Goal: Transaction & Acquisition: Book appointment/travel/reservation

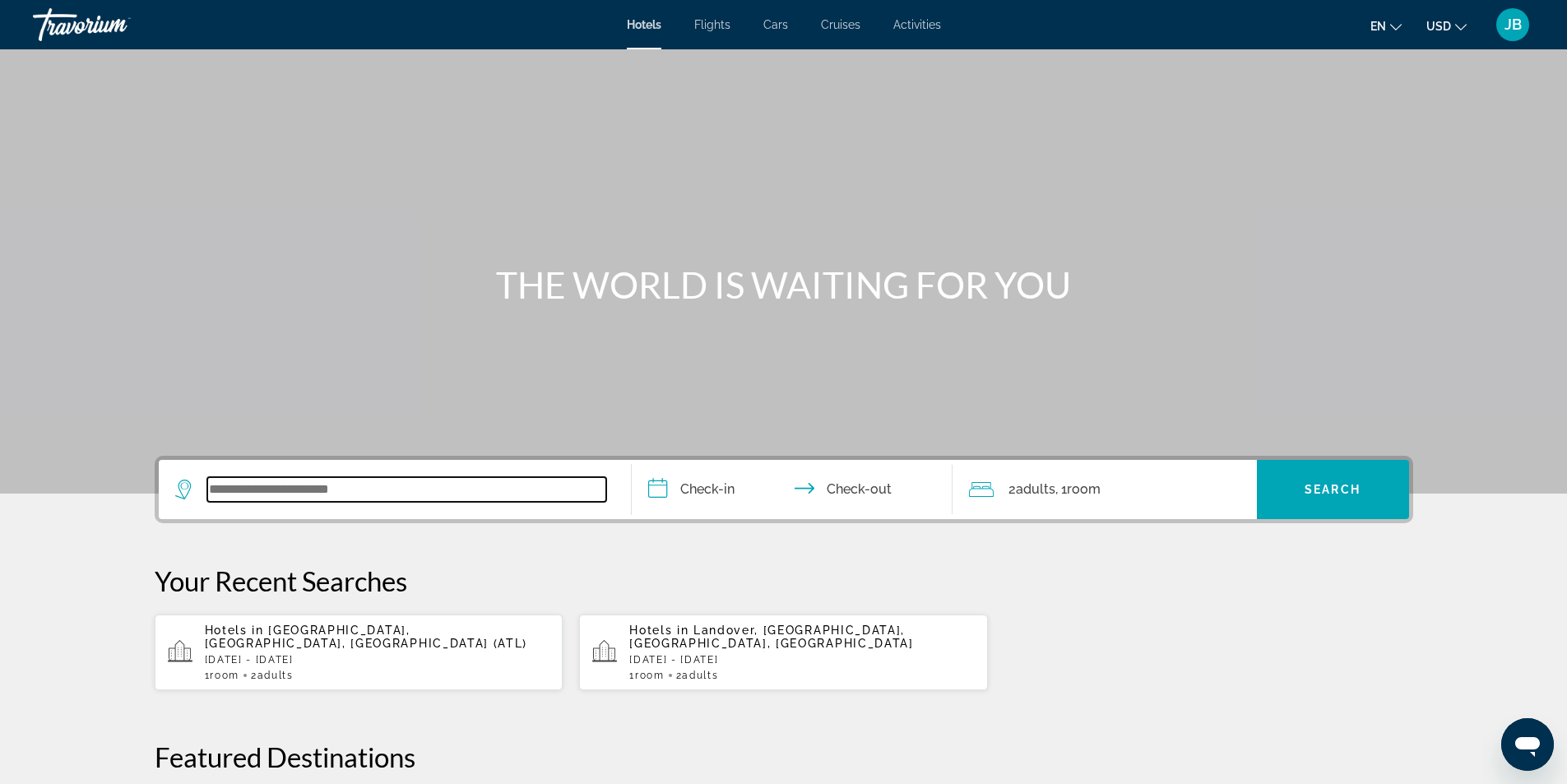
click at [360, 489] on input "Search widget" at bounding box center [406, 489] width 399 height 25
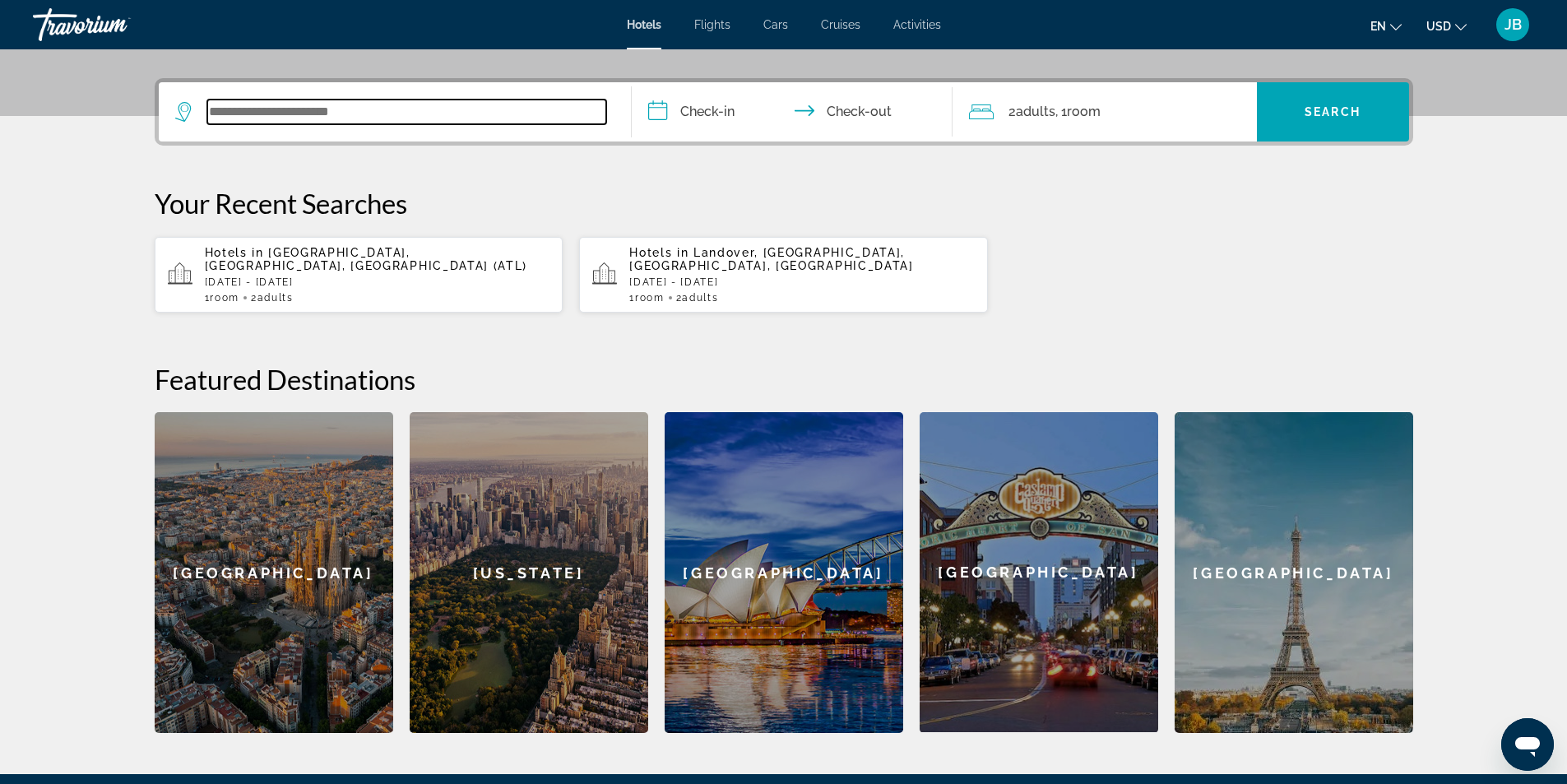
scroll to position [402, 0]
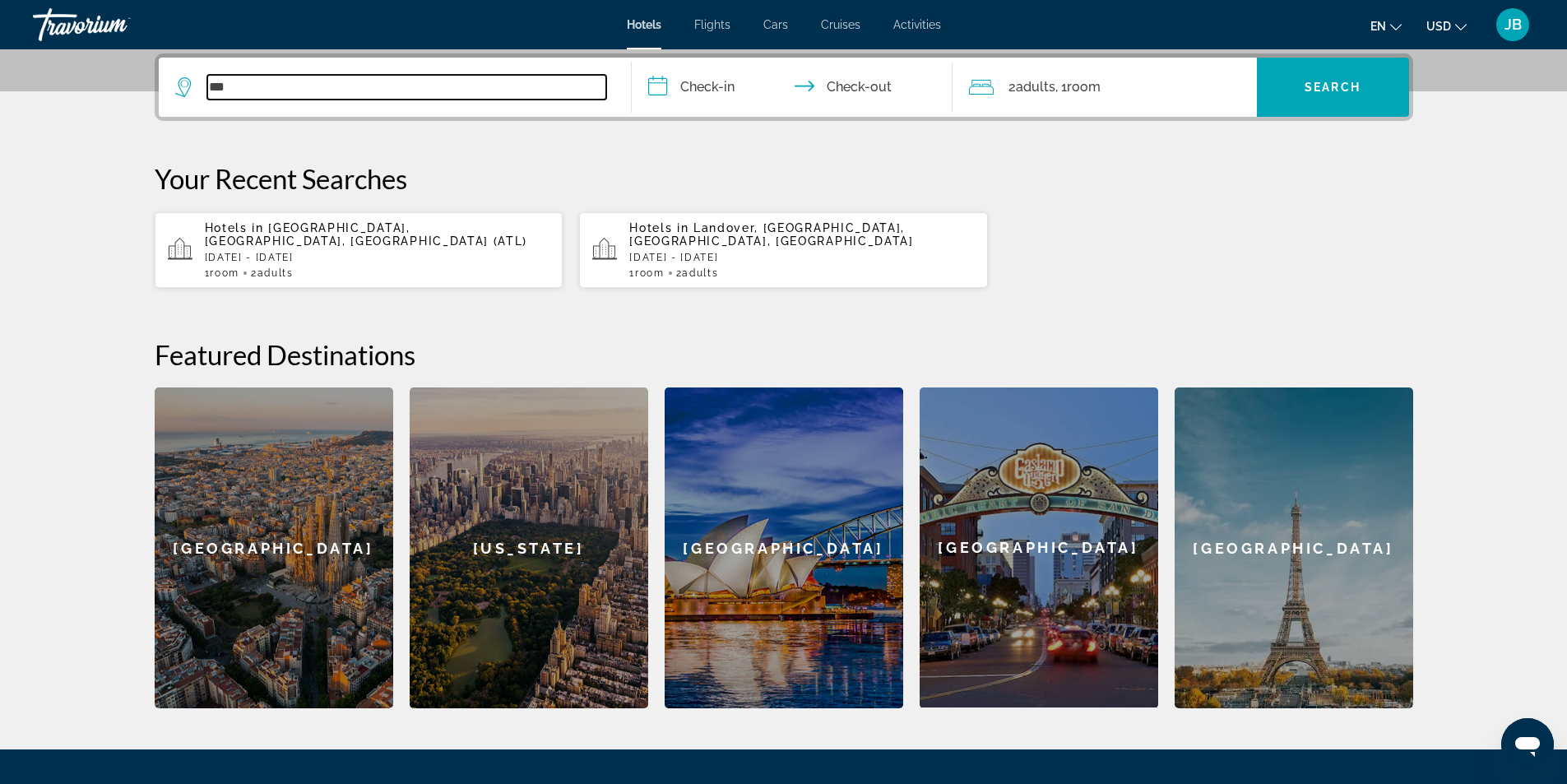
type input "***"
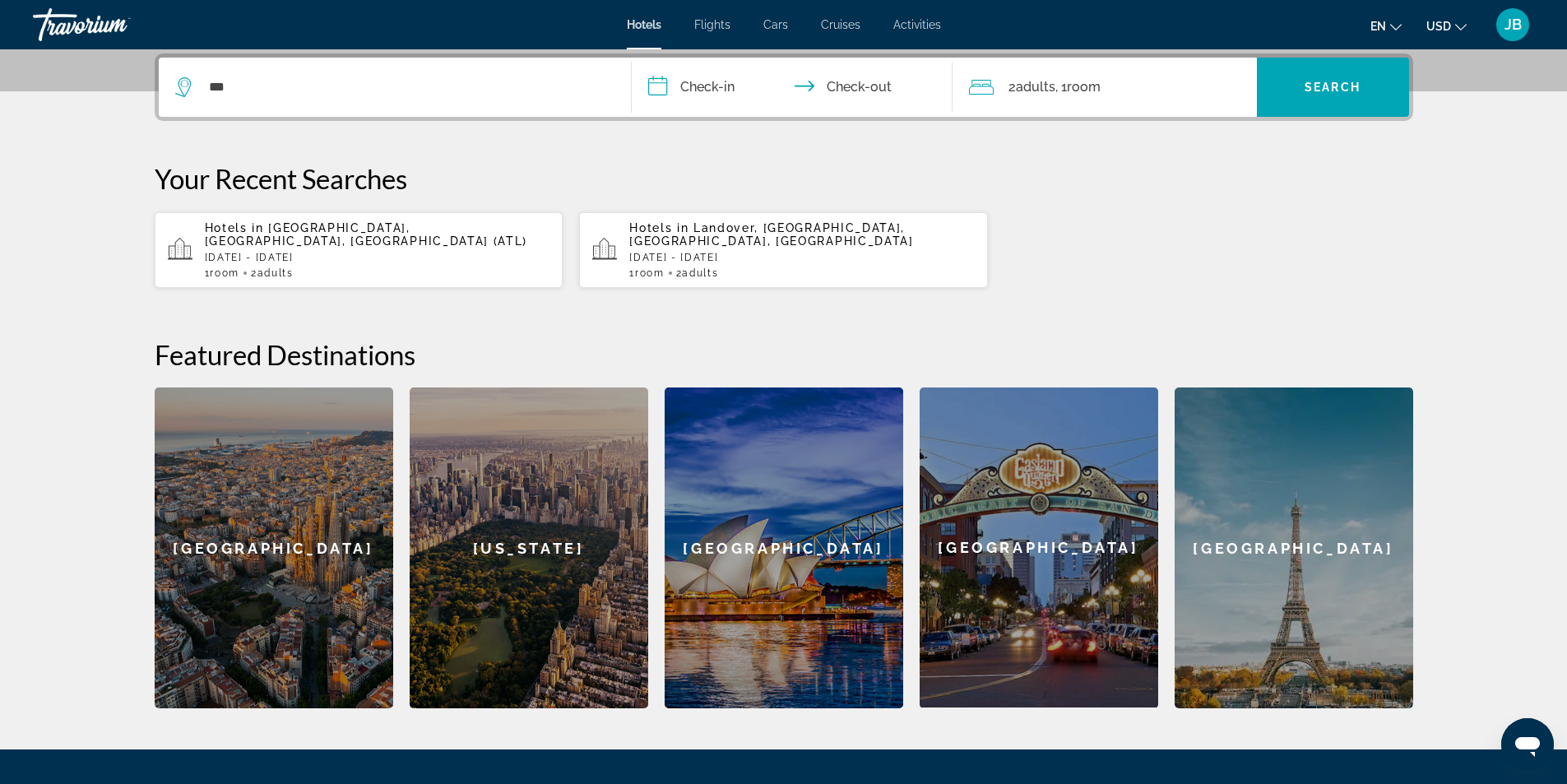
click at [287, 234] on span "[GEOGRAPHIC_DATA], [GEOGRAPHIC_DATA], [GEOGRAPHIC_DATA] (ATL)" at bounding box center [367, 234] width 323 height 27
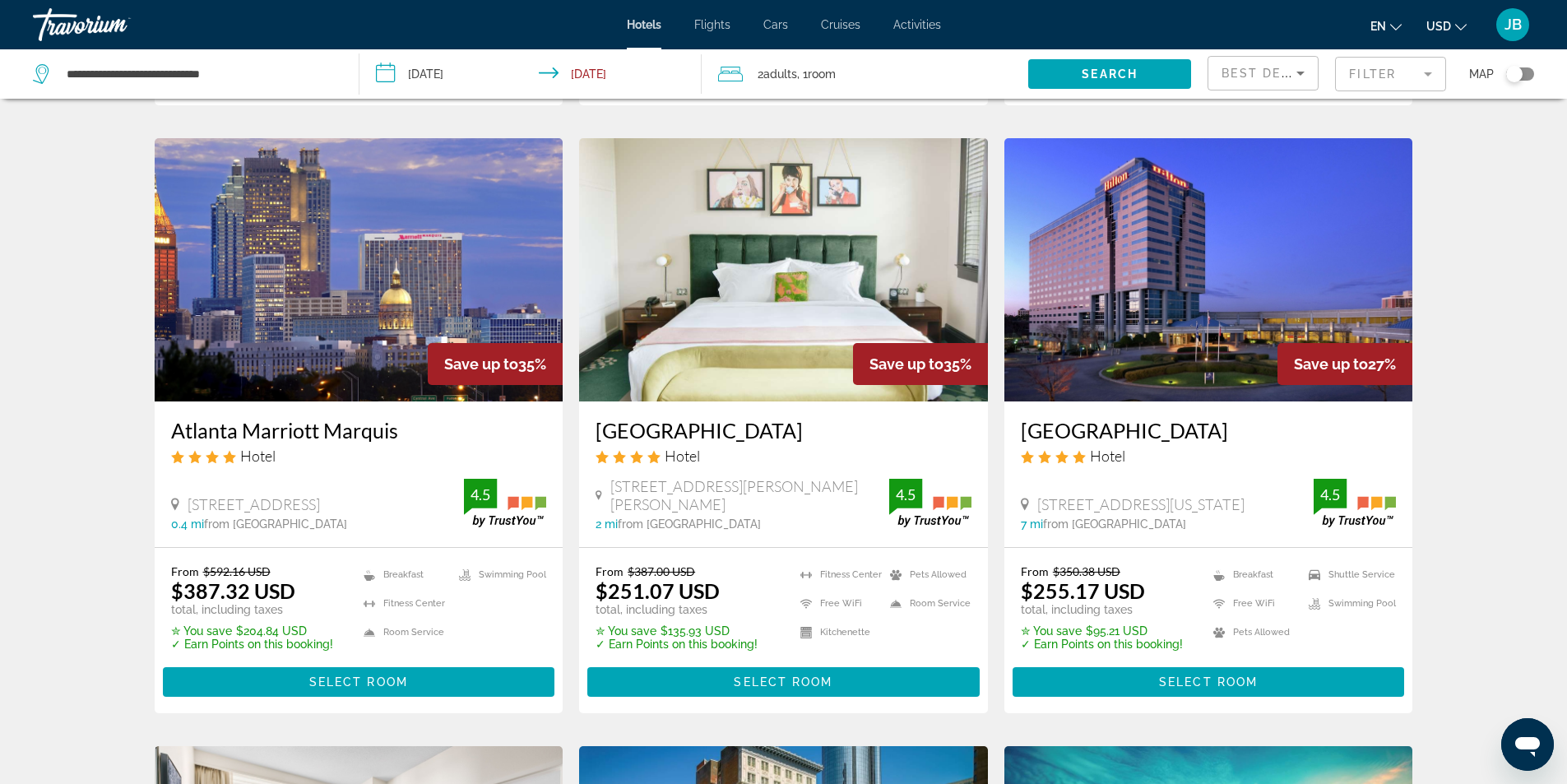
scroll to position [658, 0]
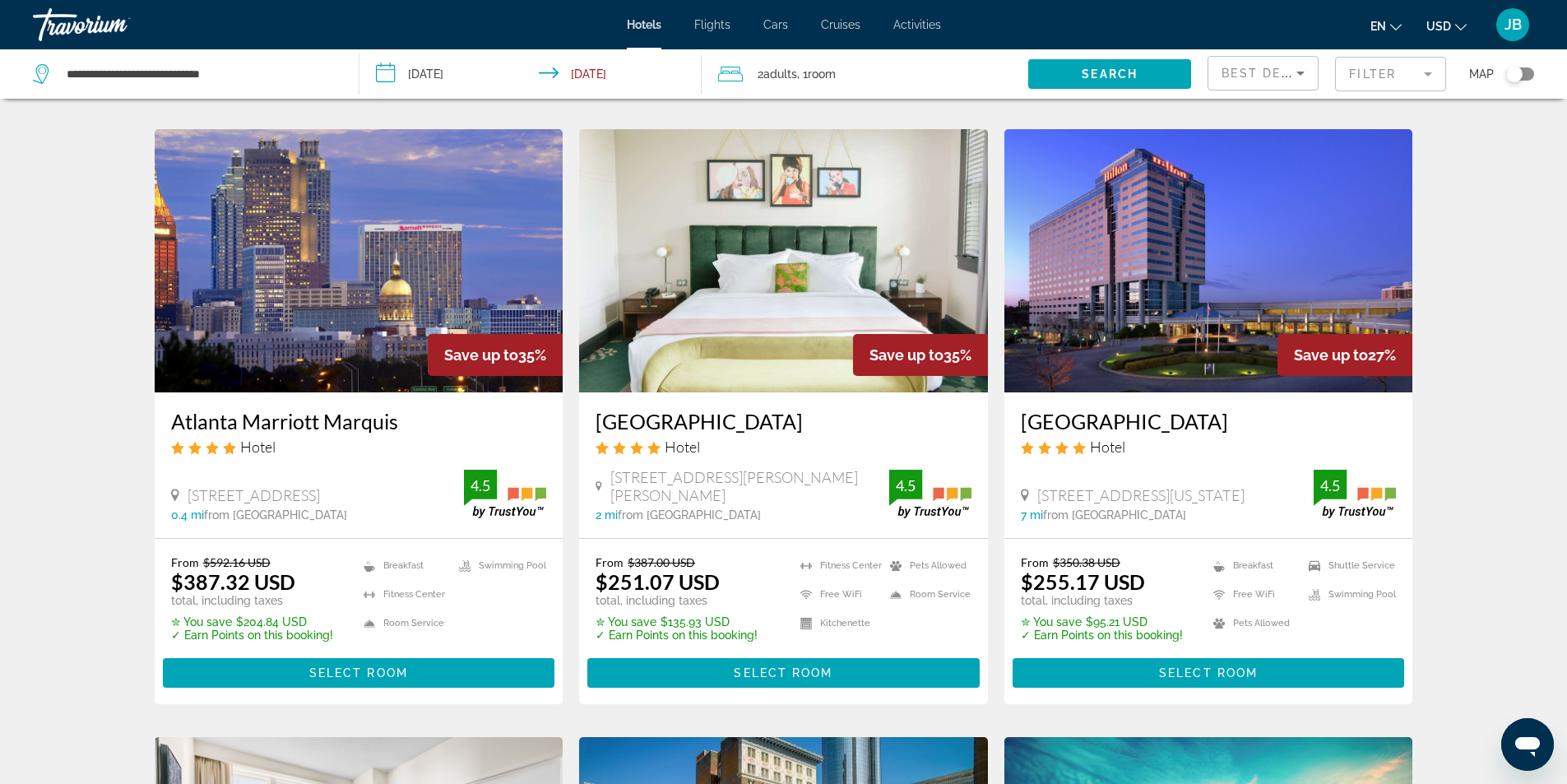
click at [319, 332] on img "Main content" at bounding box center [359, 260] width 409 height 263
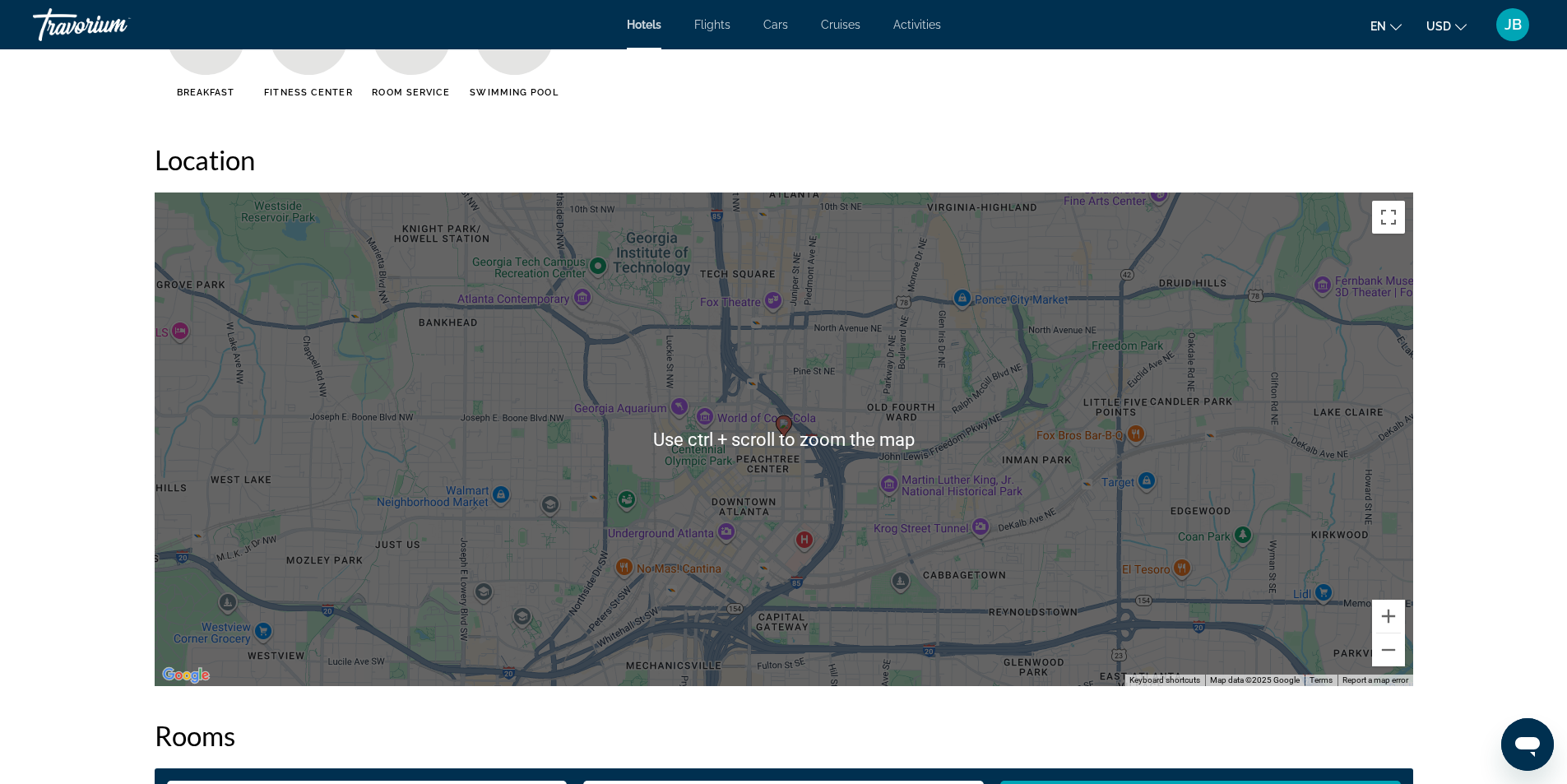
scroll to position [1480, 0]
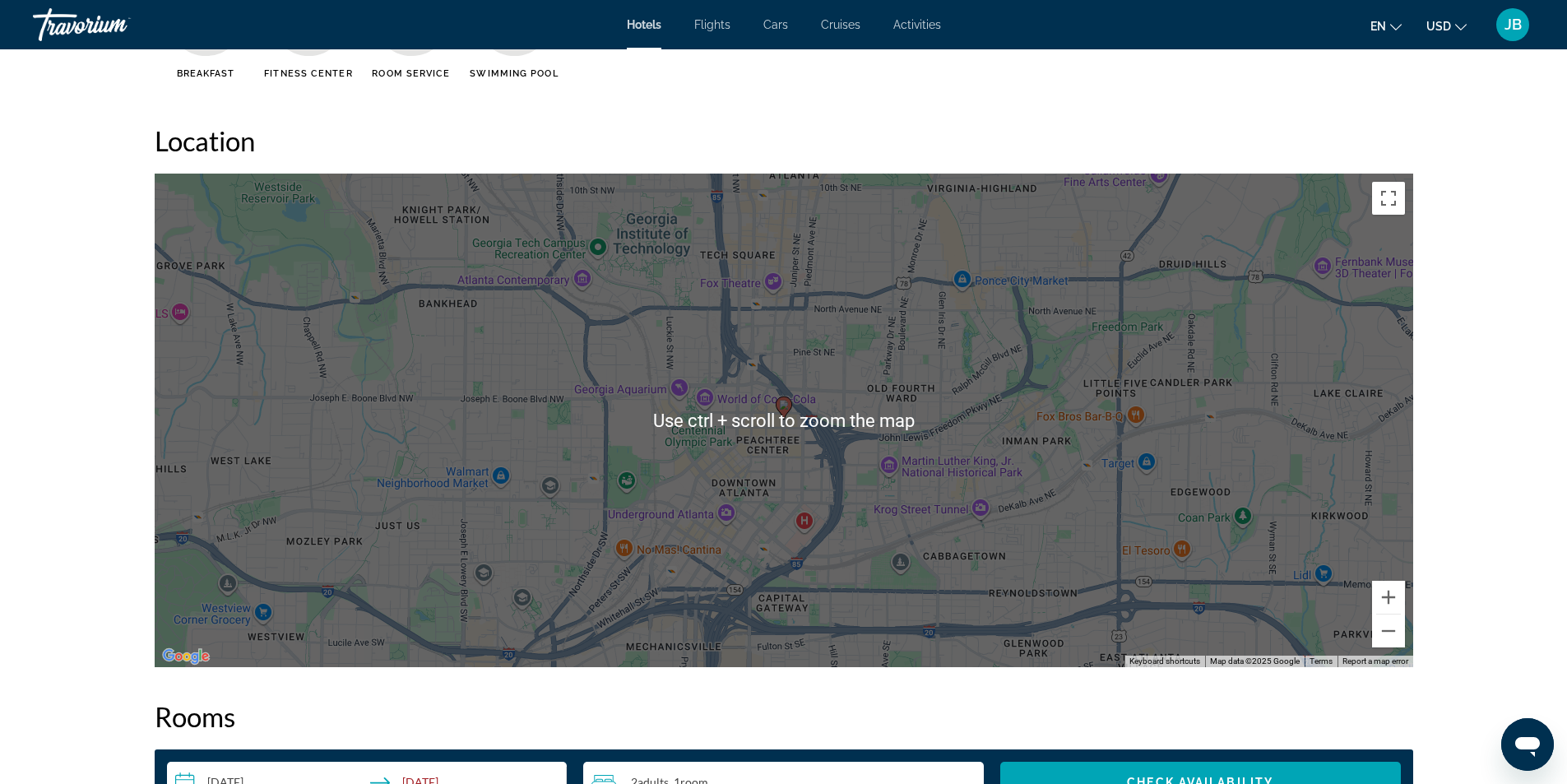
click at [892, 471] on div "To activate drag with keyboard, press Alt + Enter. Once in keyboard drag state,…" at bounding box center [784, 419] width 1259 height 494
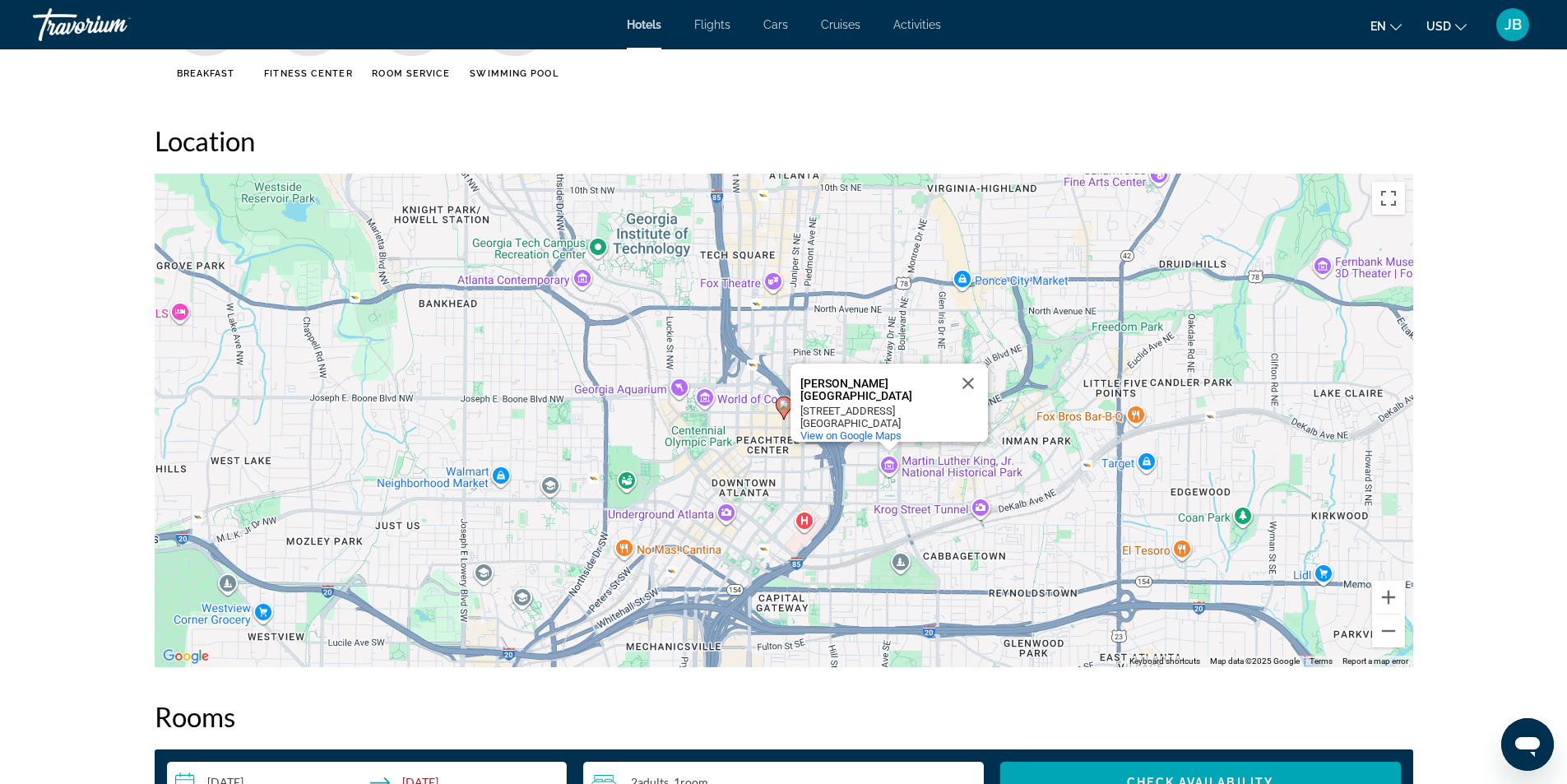
click at [774, 415] on div "To activate drag with keyboard, press Alt + Enter. Once in keyboard drag state,…" at bounding box center [784, 419] width 1259 height 494
click at [781, 408] on image "Main content" at bounding box center [784, 404] width 10 height 10
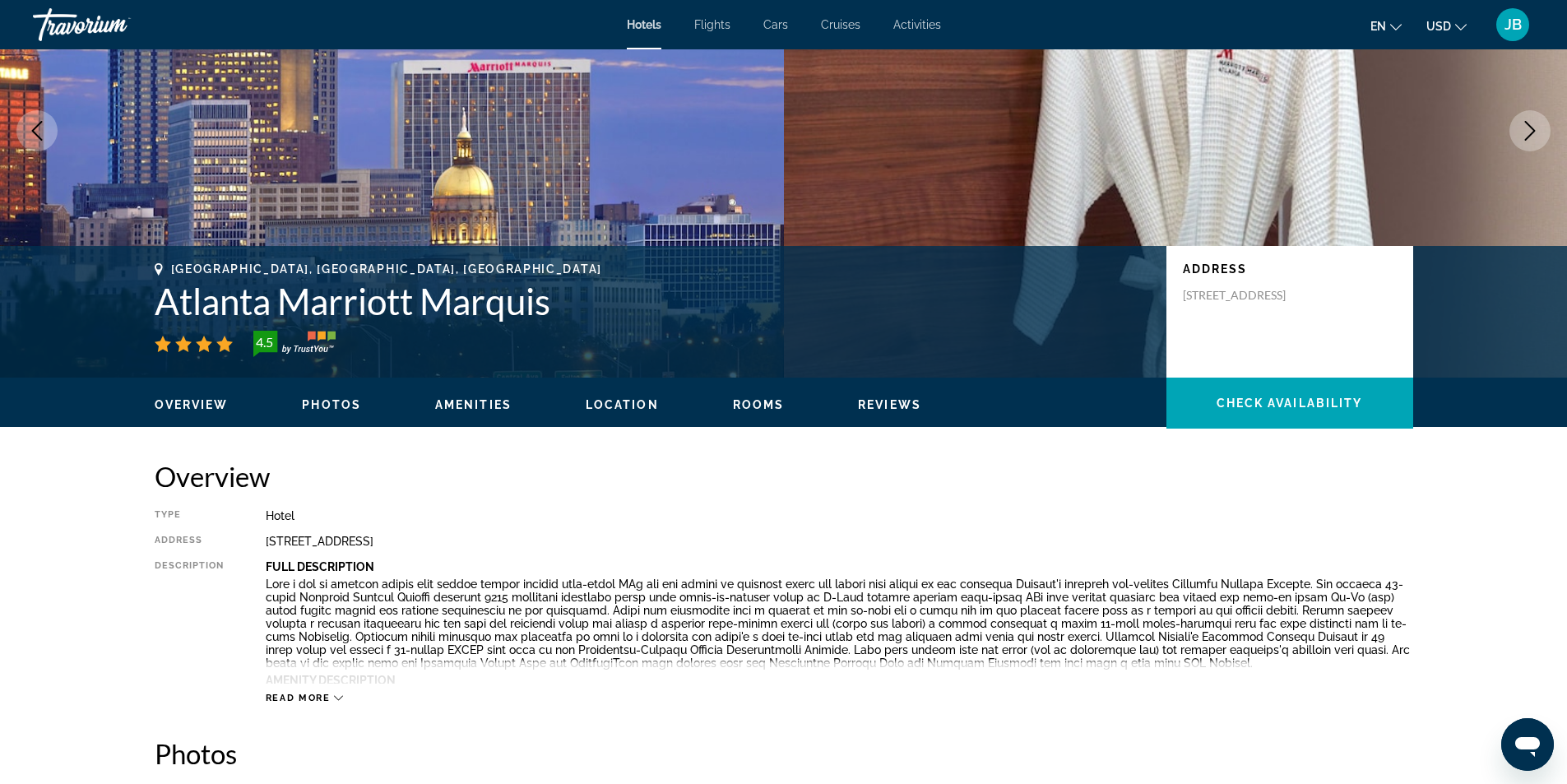
scroll to position [165, 0]
click at [1255, 395] on span "Main content" at bounding box center [1289, 403] width 247 height 39
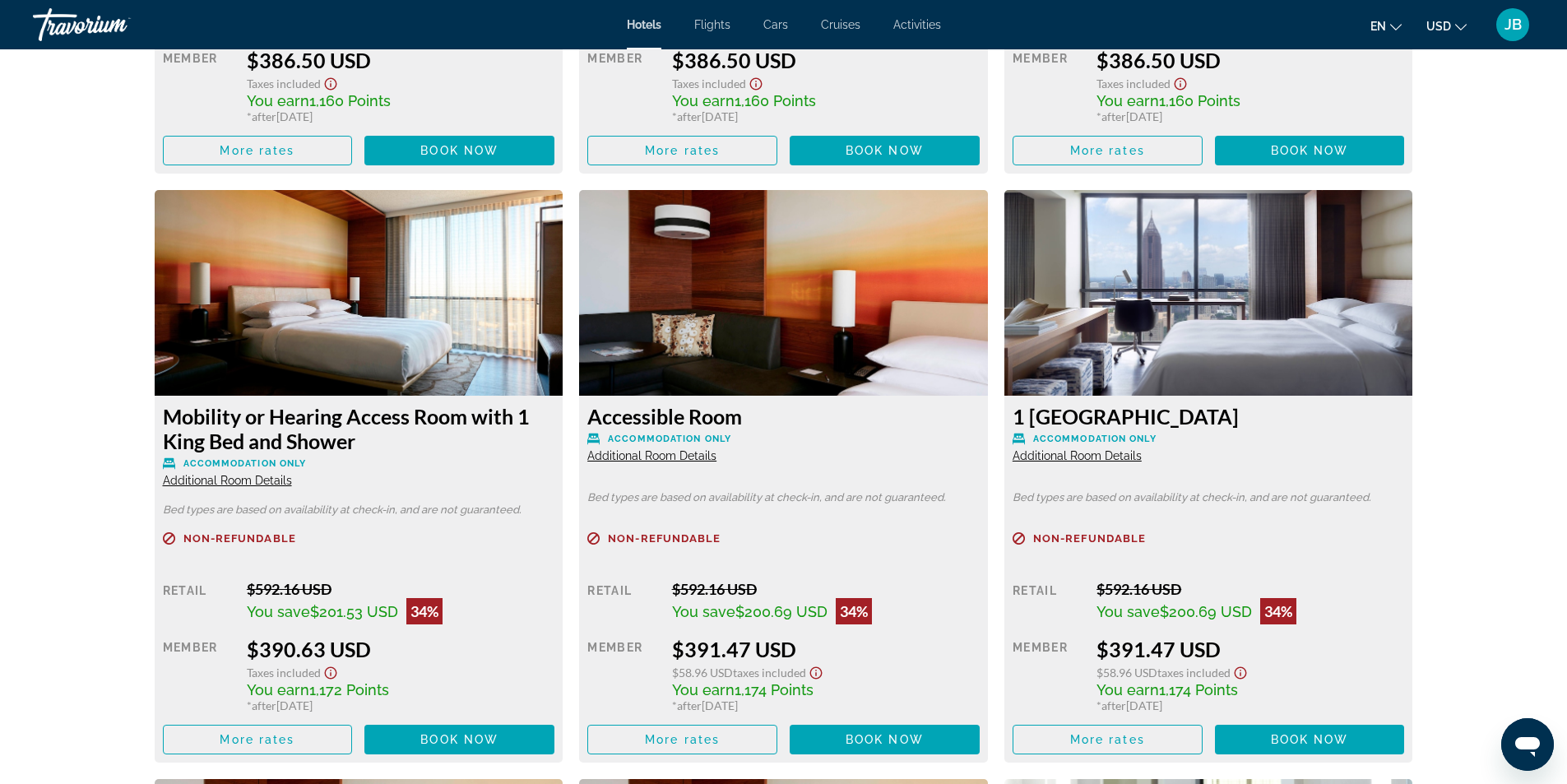
scroll to position [3315, 0]
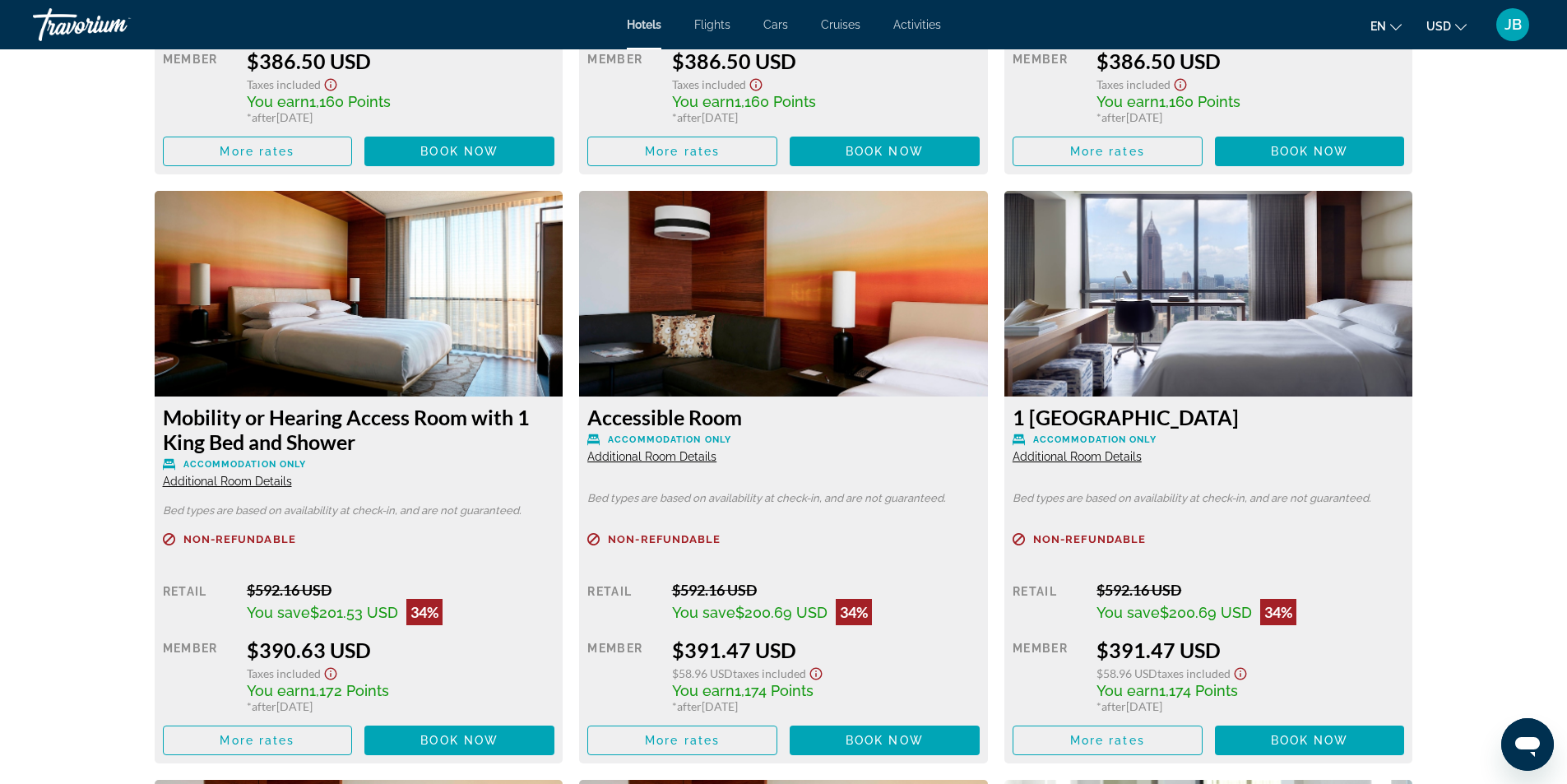
click at [1177, 358] on img "Main content" at bounding box center [1209, 293] width 409 height 205
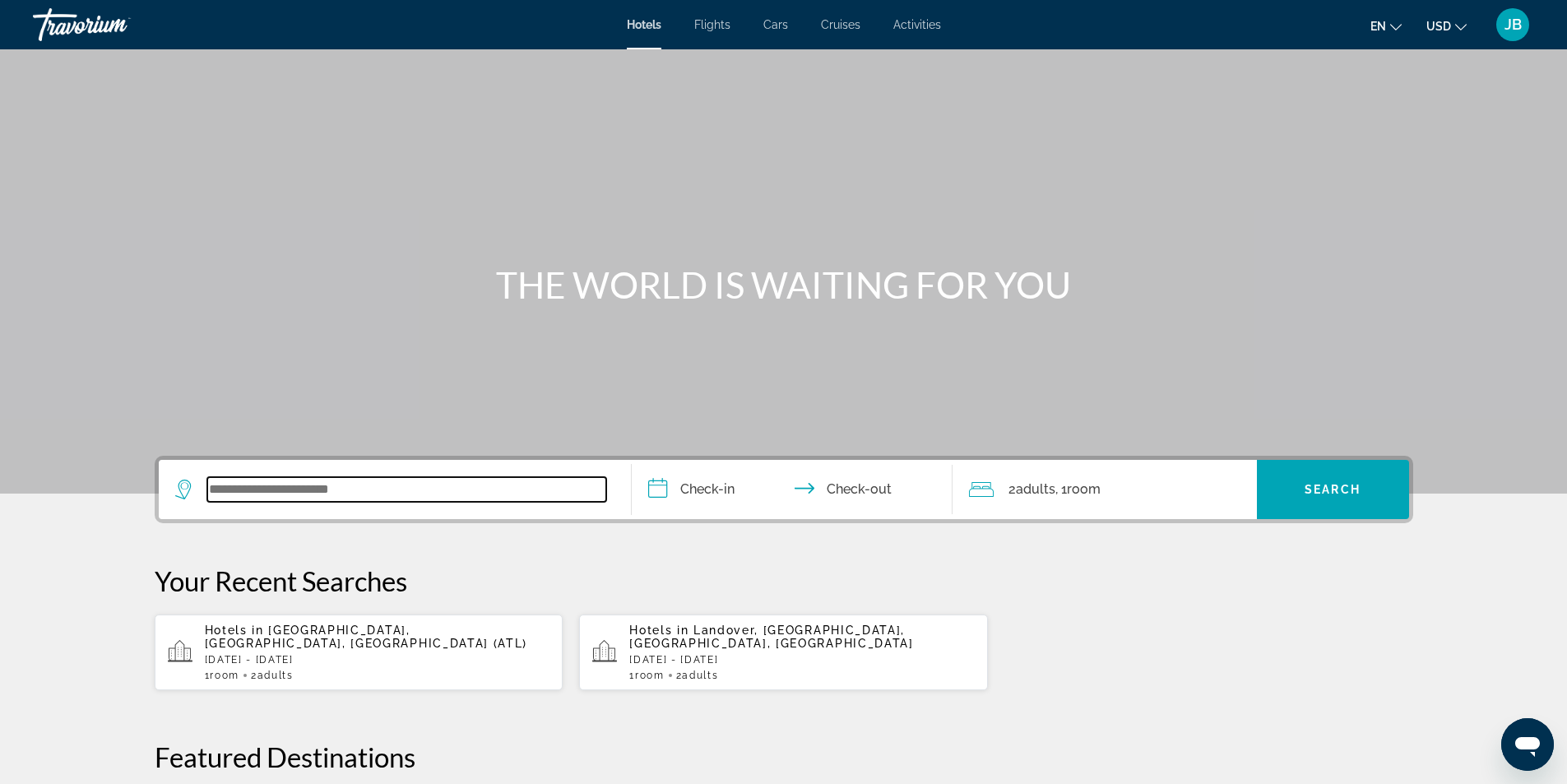
click at [384, 490] on input "Search widget" at bounding box center [406, 489] width 399 height 25
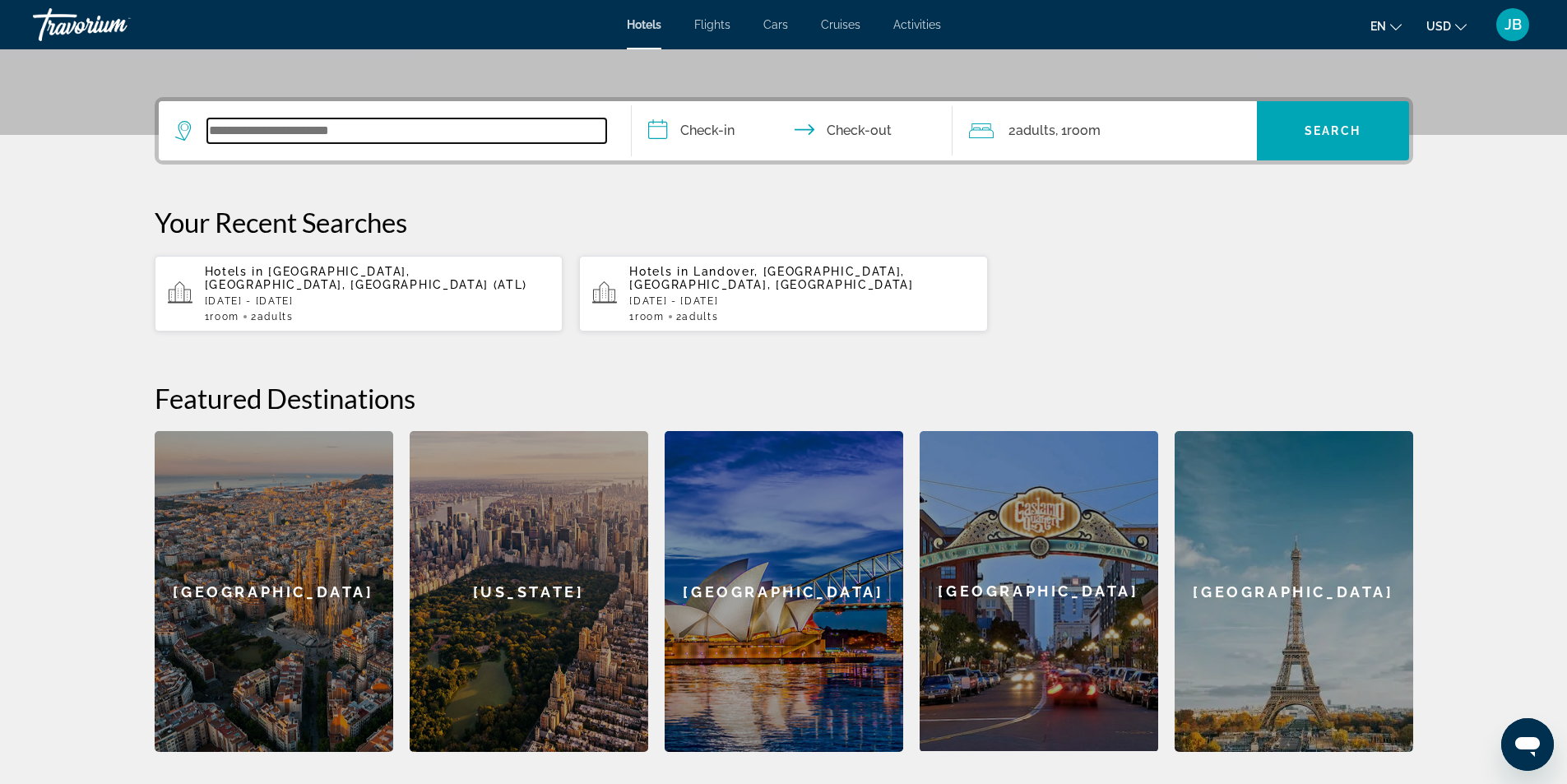
scroll to position [402, 0]
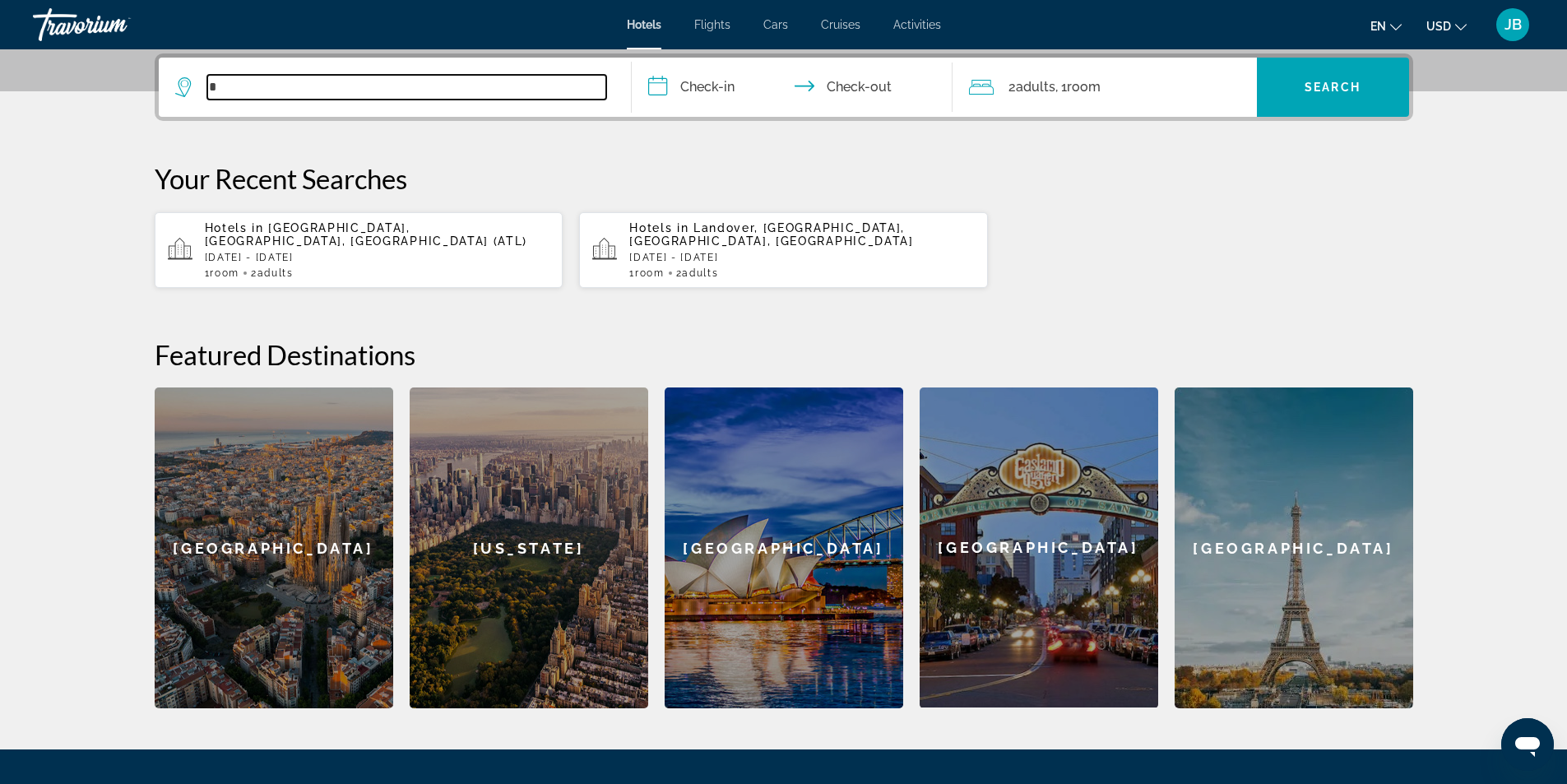
type input "*"
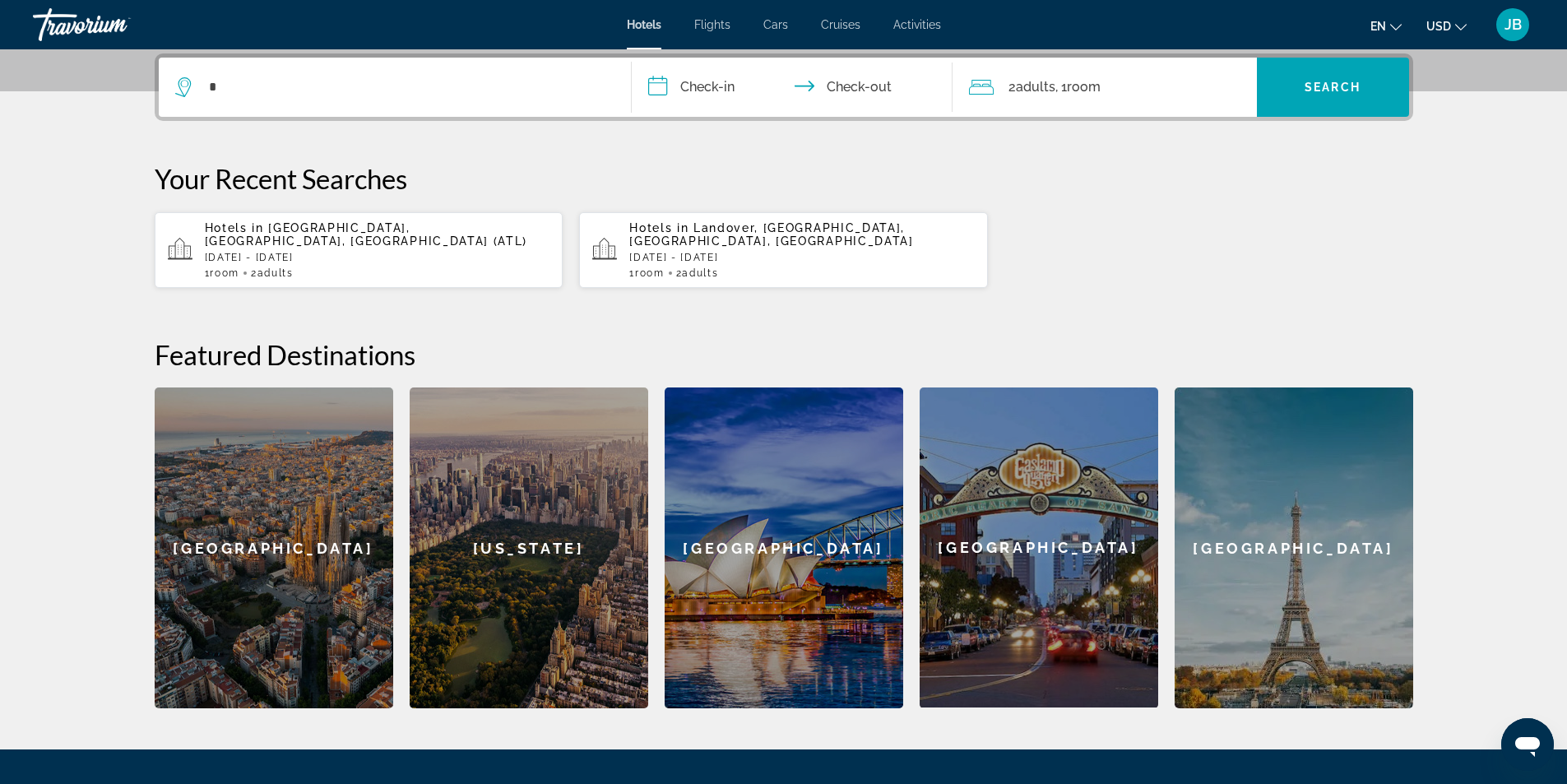
click at [281, 230] on span "[GEOGRAPHIC_DATA], [GEOGRAPHIC_DATA], [GEOGRAPHIC_DATA] (ATL)" at bounding box center [367, 234] width 323 height 27
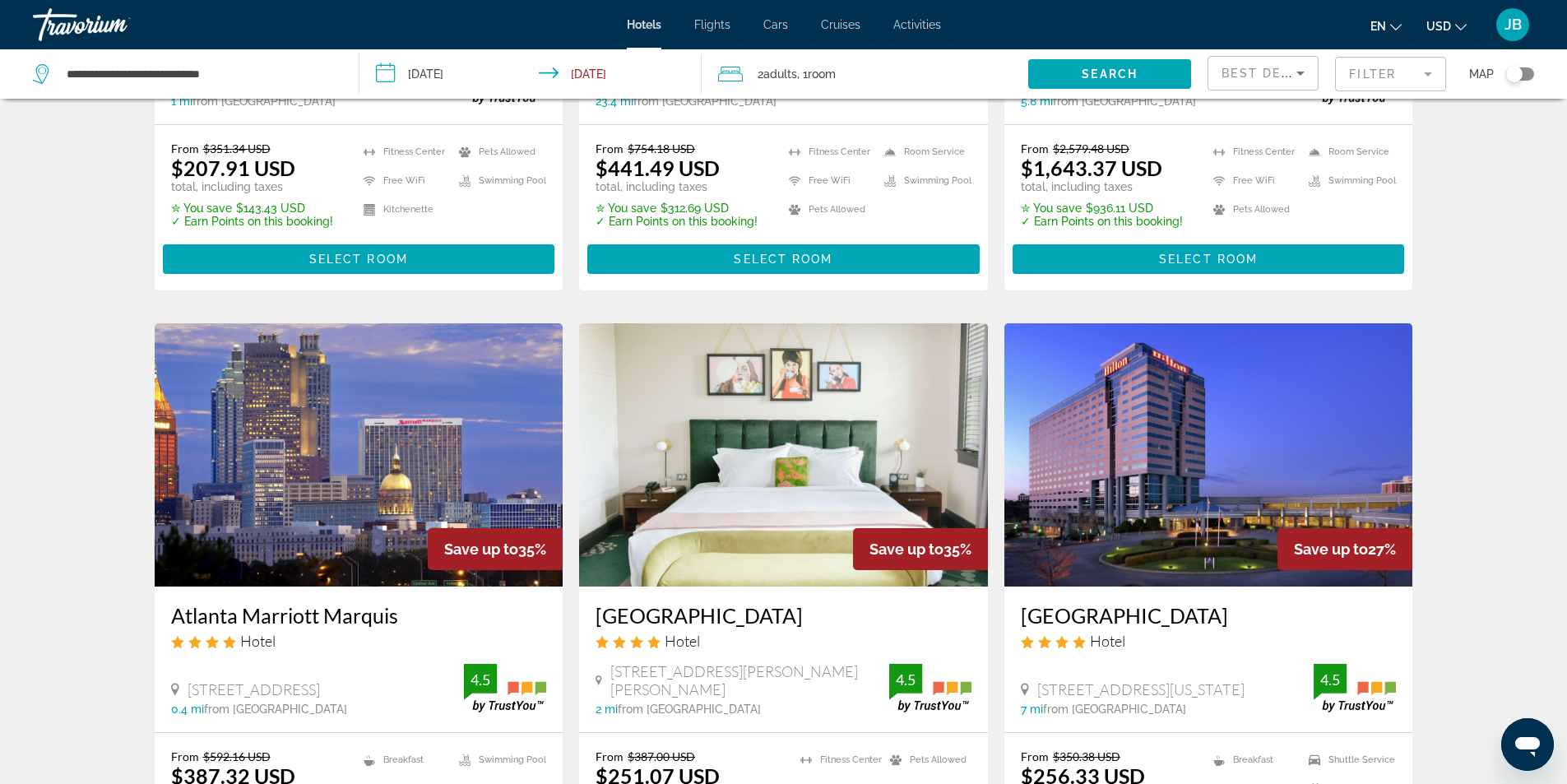
scroll to position [575, 0]
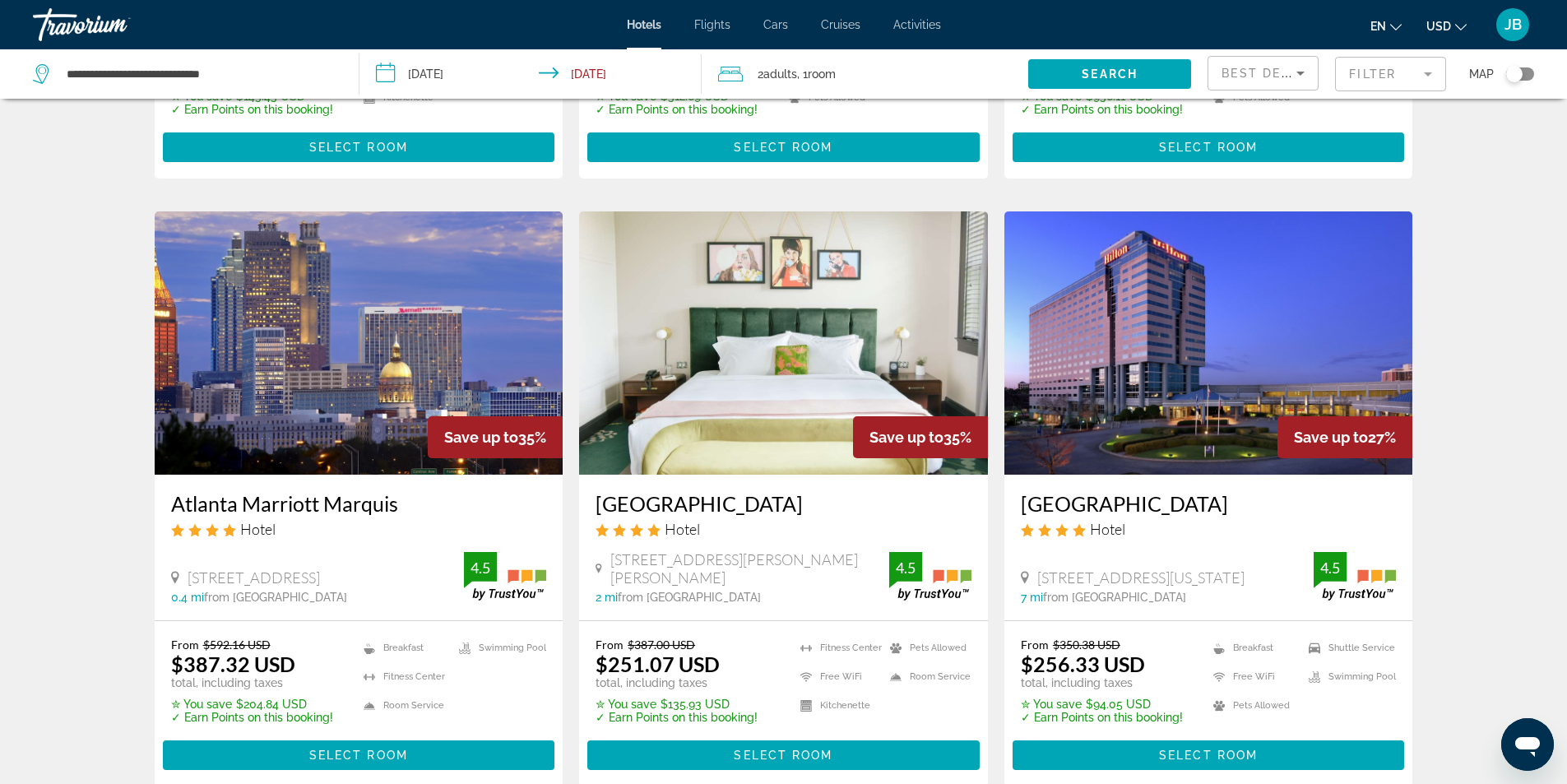
click at [332, 358] on img "Main content" at bounding box center [359, 343] width 409 height 263
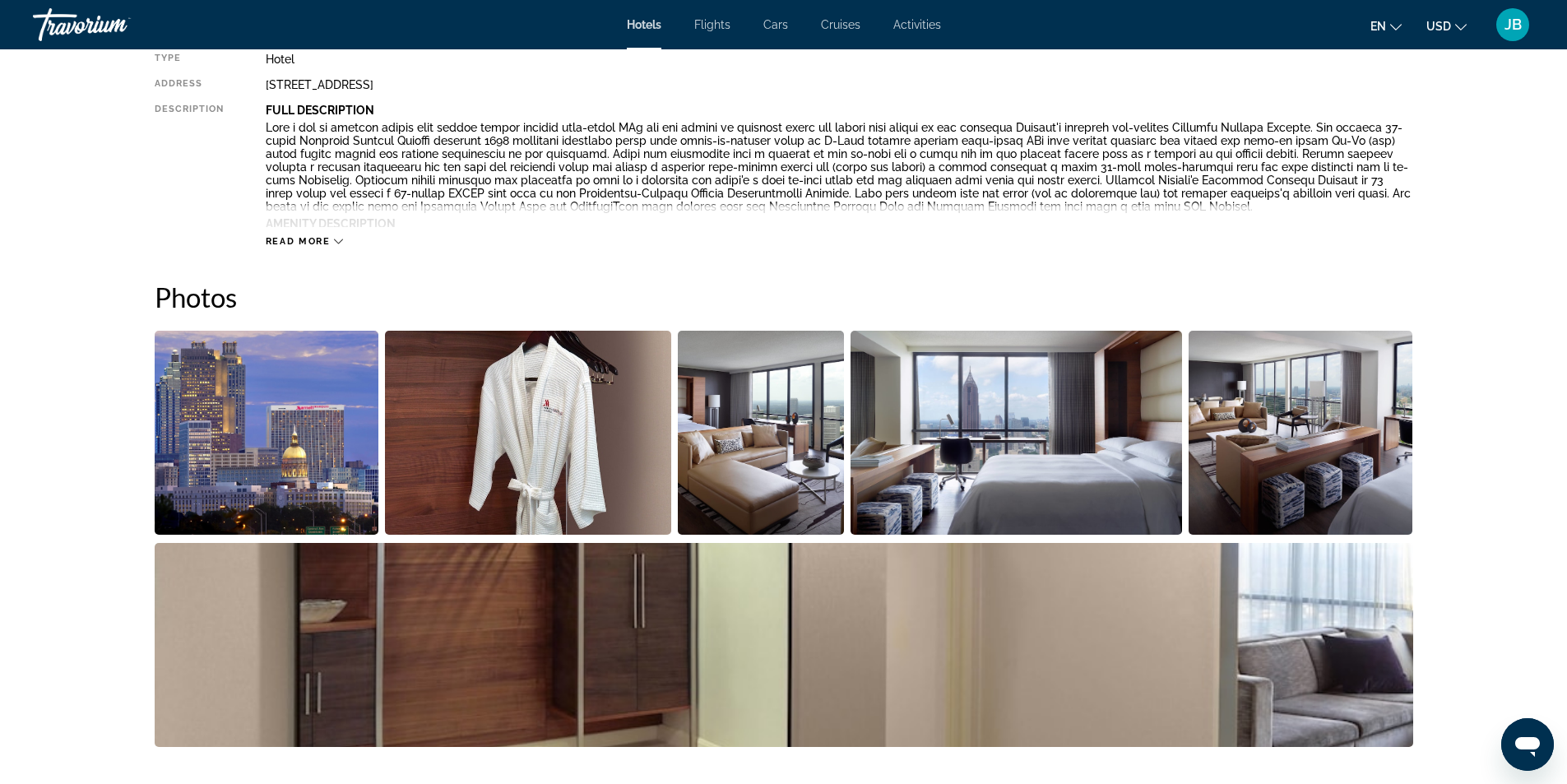
scroll to position [246, 0]
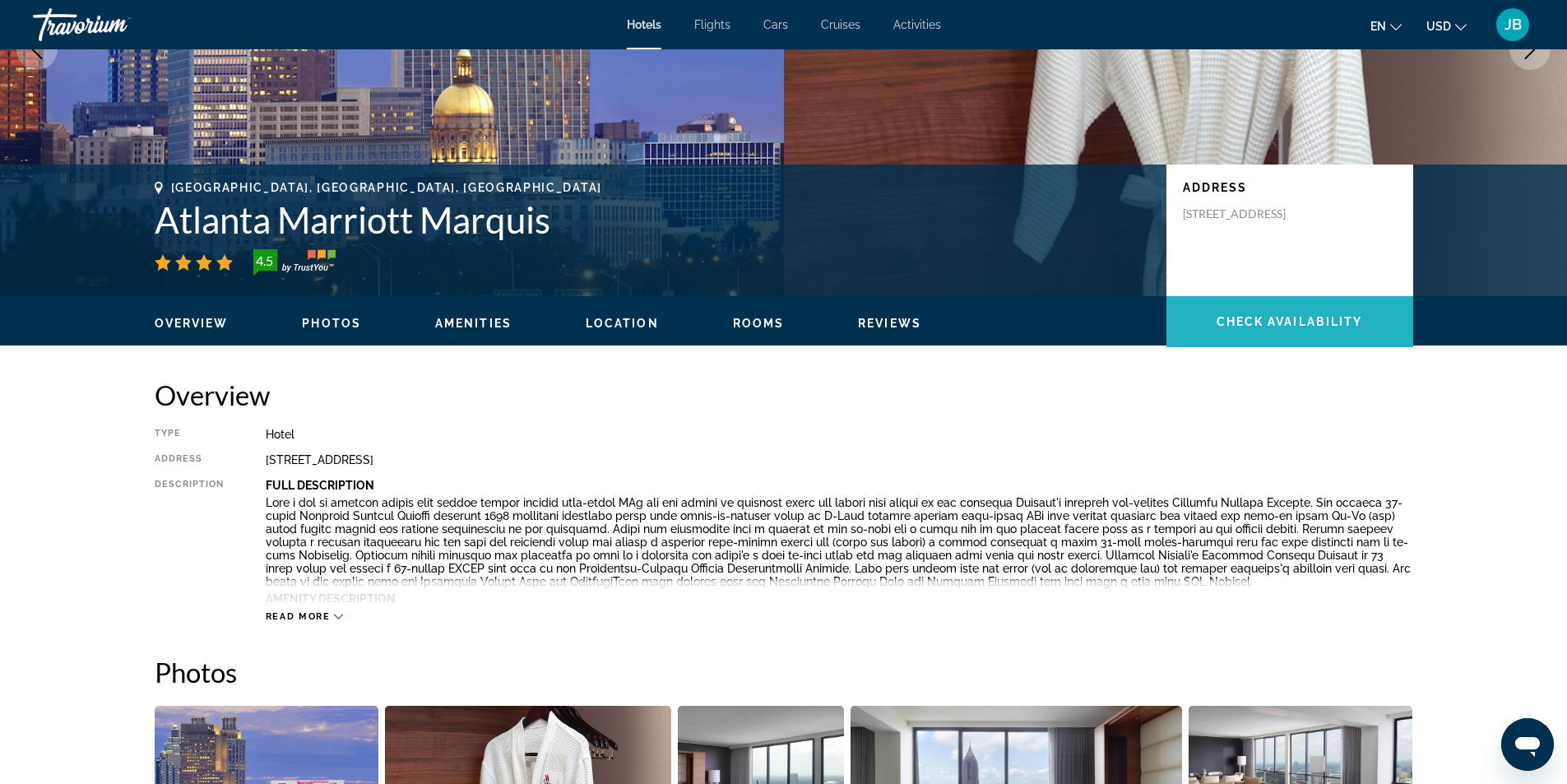
click at [1226, 315] on span "Check Availability" at bounding box center [1290, 321] width 147 height 13
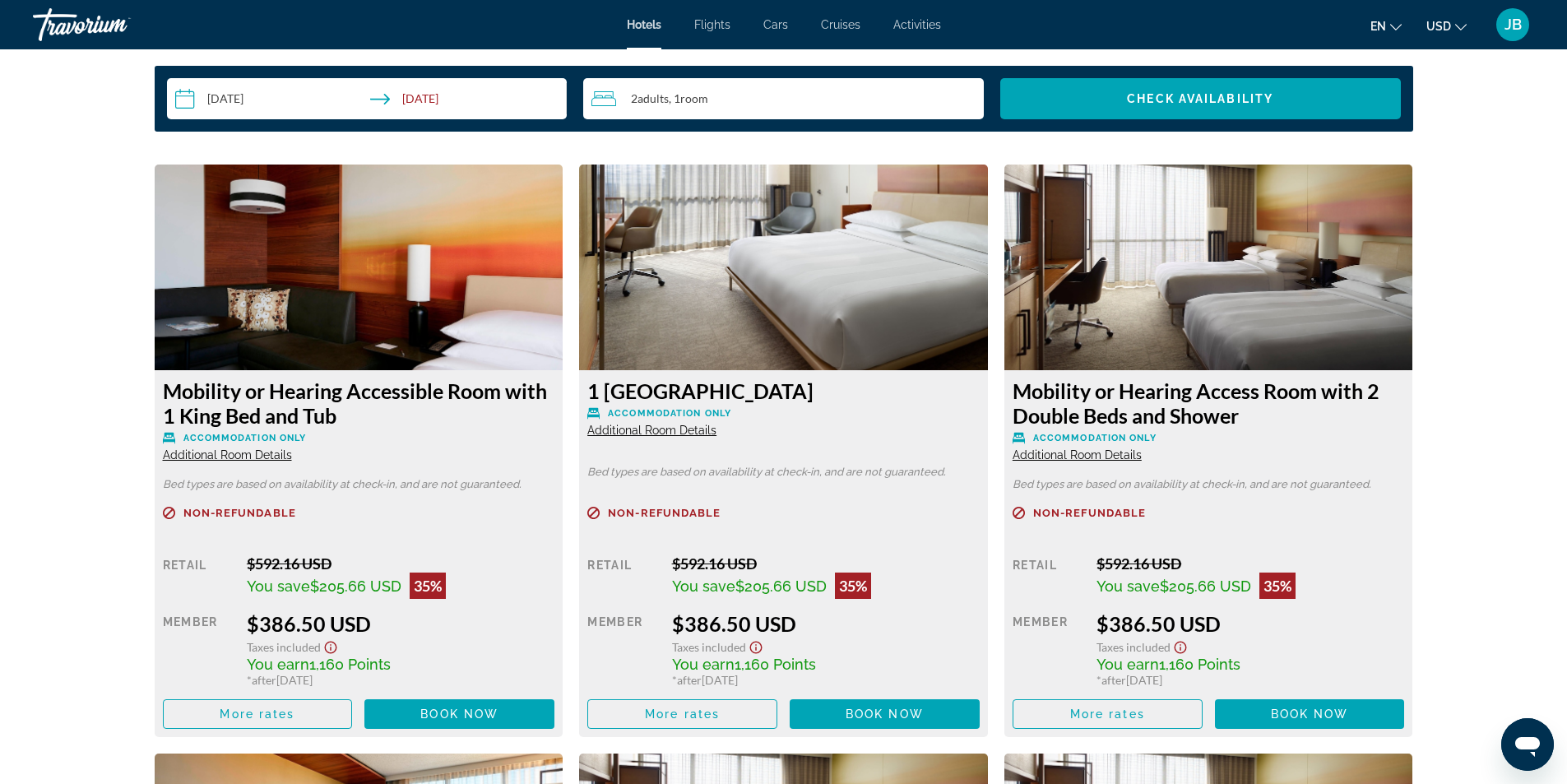
scroll to position [2246, 0]
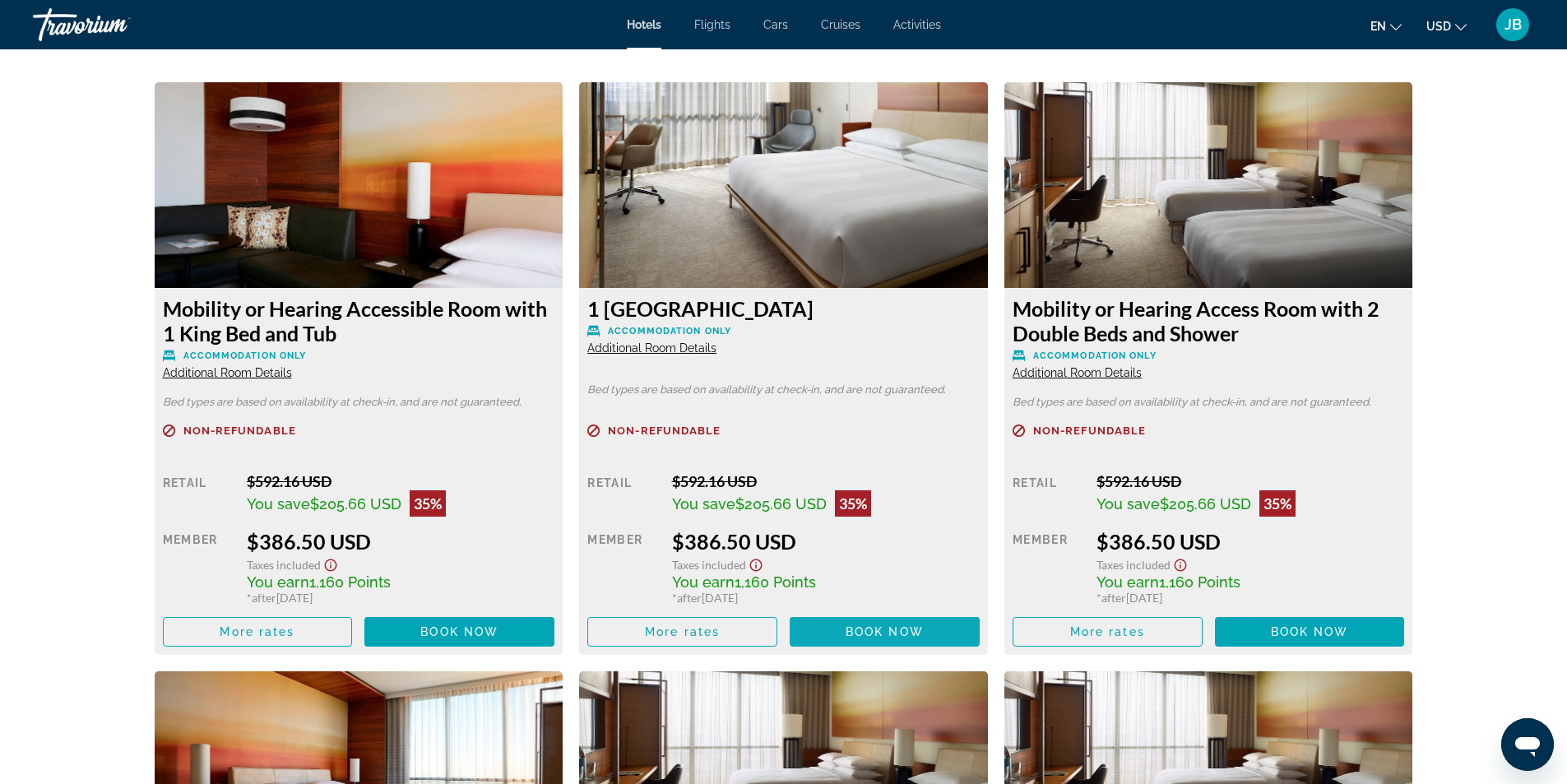
click at [876, 629] on span "Book now" at bounding box center [884, 631] width 78 height 13
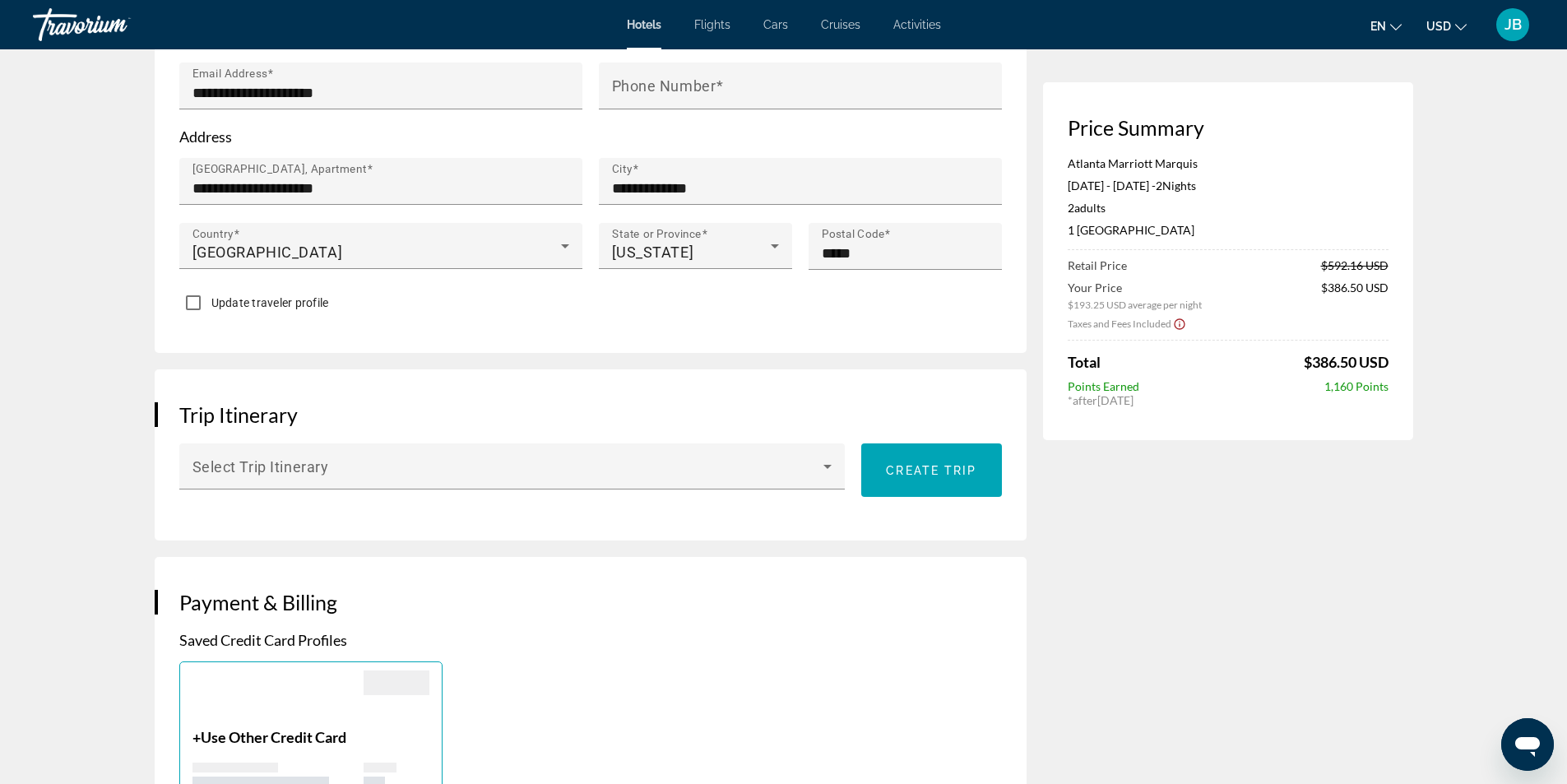
scroll to position [658, 0]
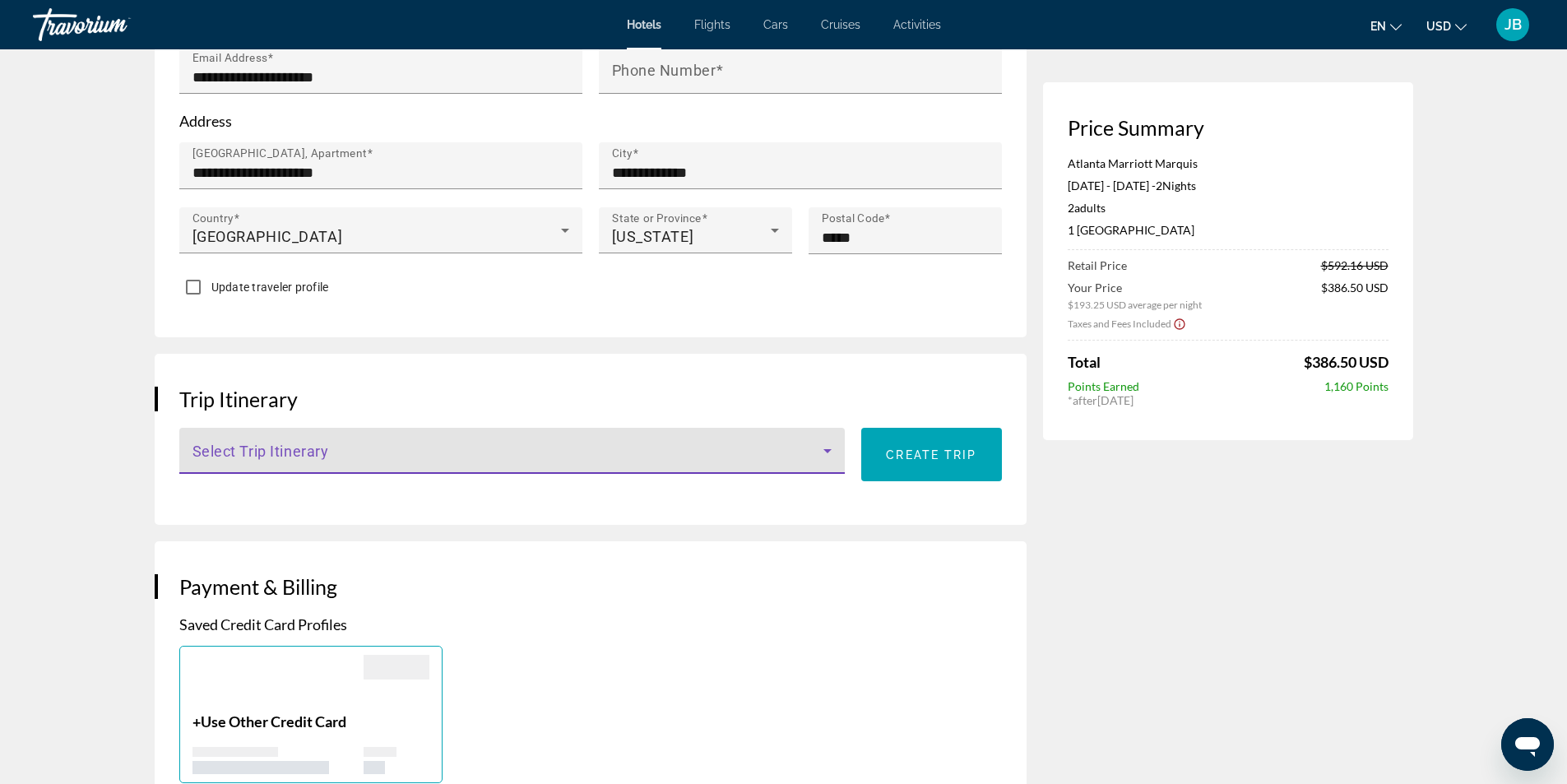
click at [826, 442] on icon "Main content" at bounding box center [827, 451] width 20 height 20
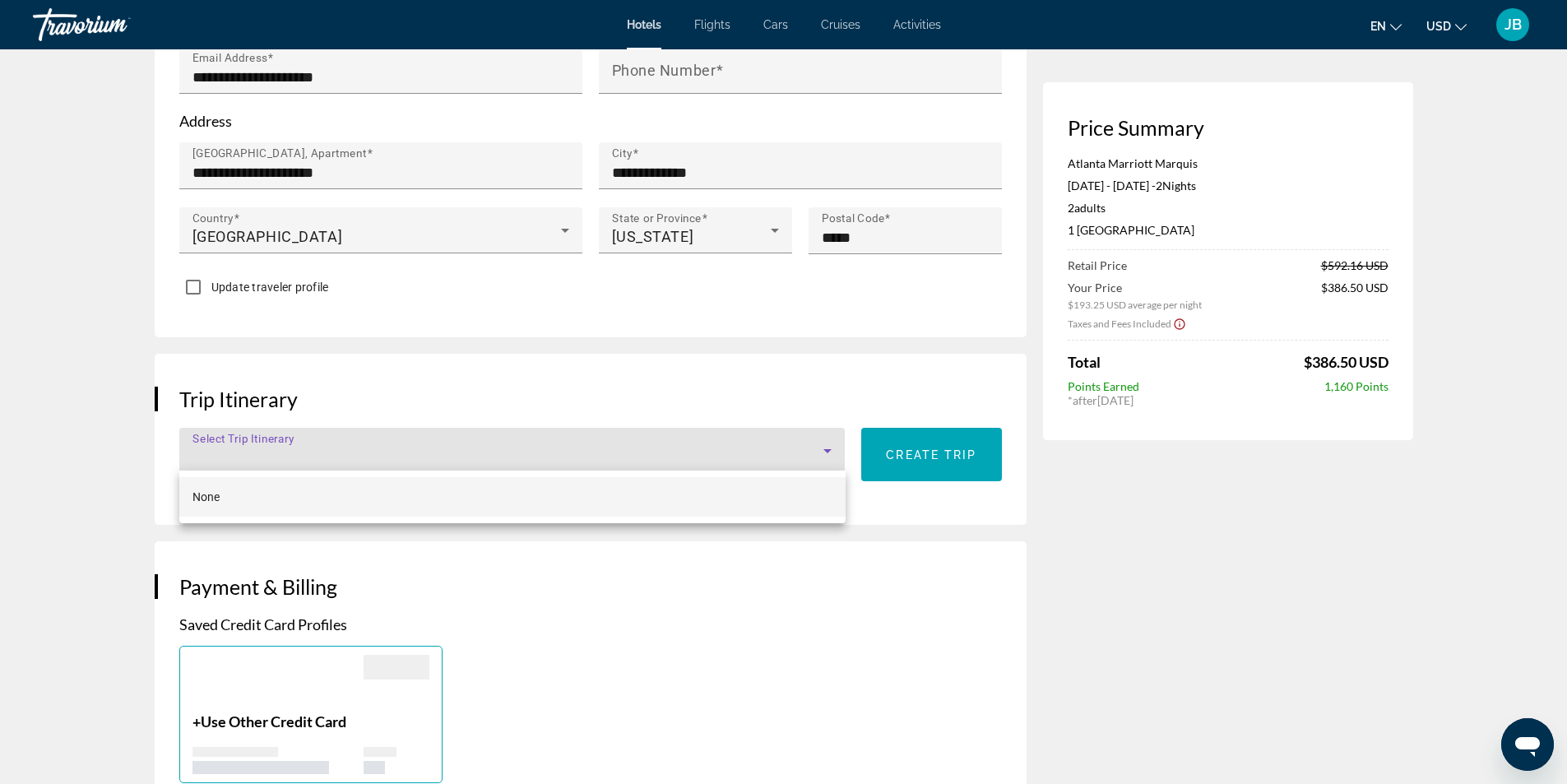
click at [826, 442] on div at bounding box center [784, 392] width 1567 height 784
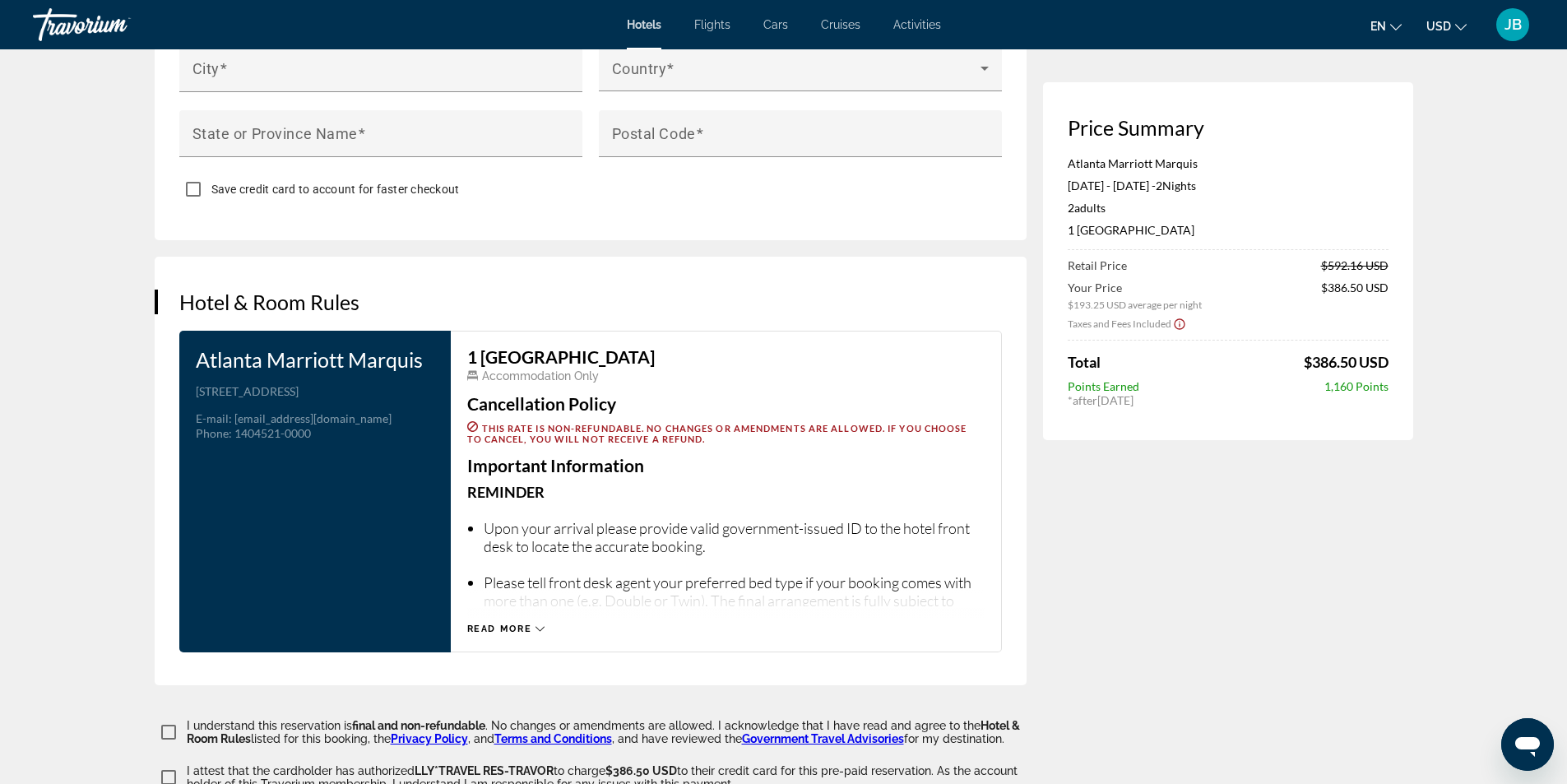
scroll to position [1891, 0]
